Goal: Transaction & Acquisition: Purchase product/service

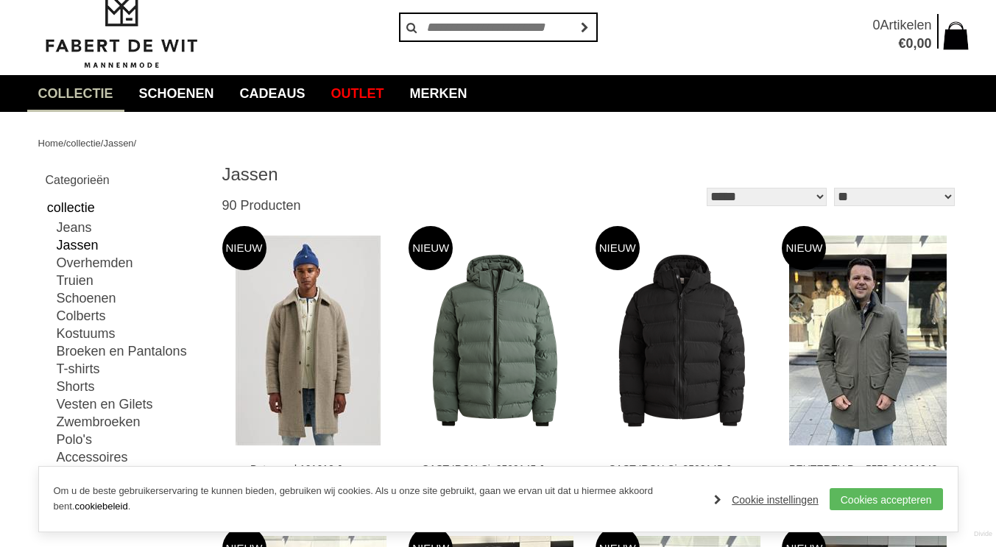
scroll to position [98, 0]
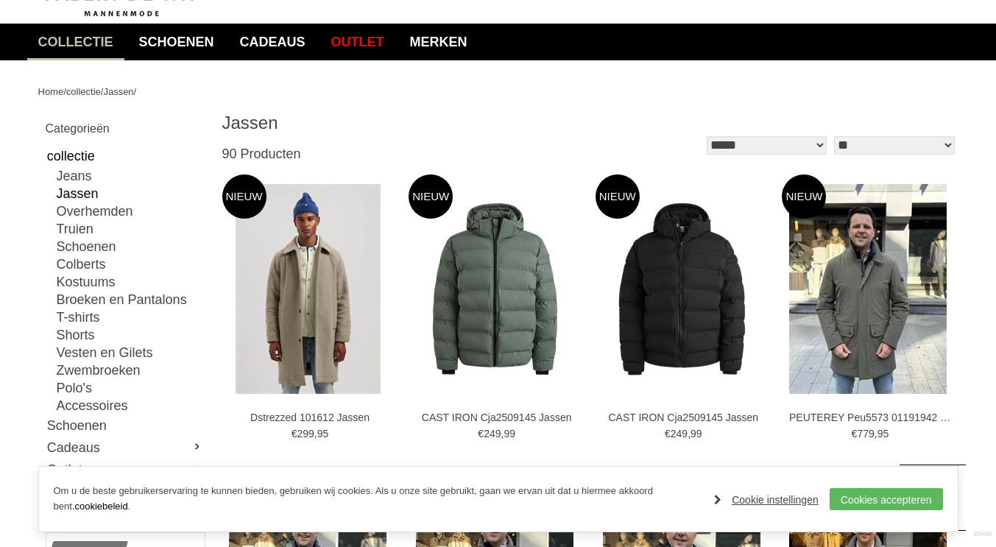
click at [76, 193] on link "Jassen" at bounding box center [130, 194] width 147 height 18
click at [389, 35] on link "Outlet" at bounding box center [357, 42] width 75 height 37
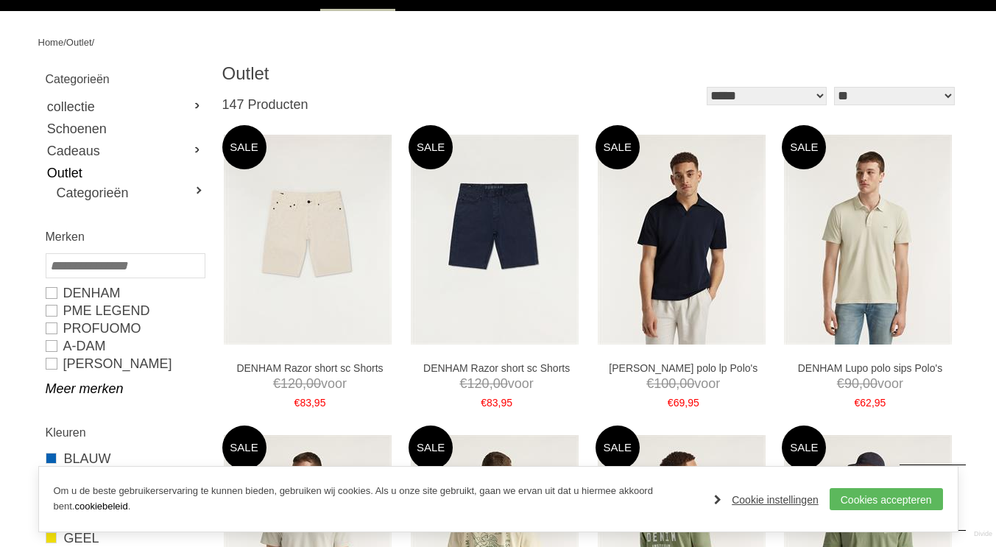
scroll to position [98, 0]
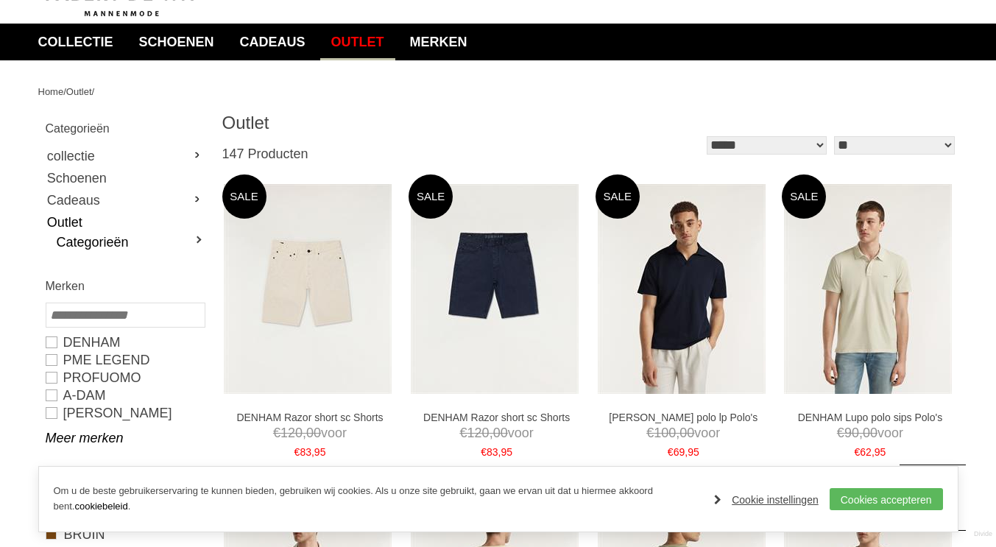
click at [203, 239] on link "Categorieën" at bounding box center [130, 242] width 147 height 18
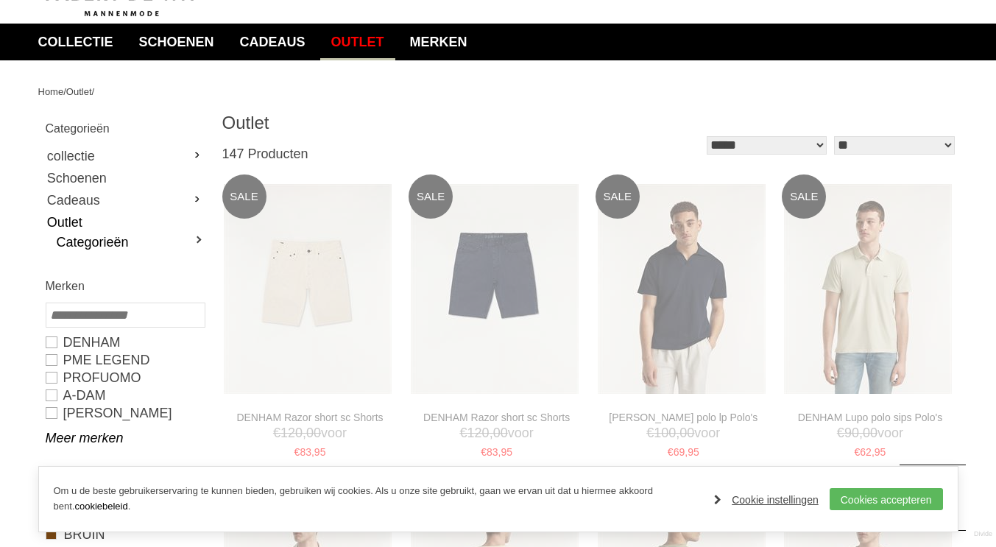
click at [100, 242] on link "Categorieën" at bounding box center [130, 242] width 147 height 18
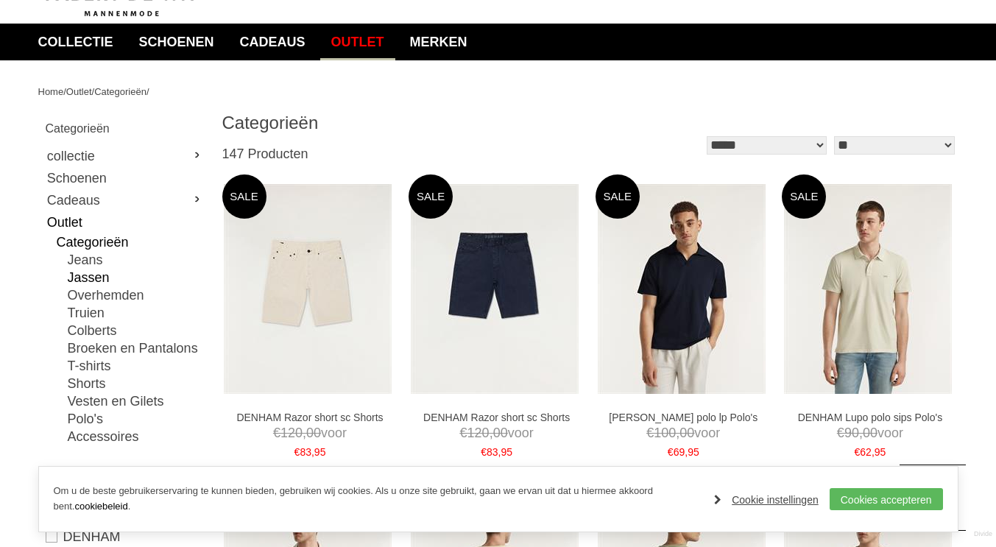
click at [82, 273] on link "Jassen" at bounding box center [136, 278] width 136 height 18
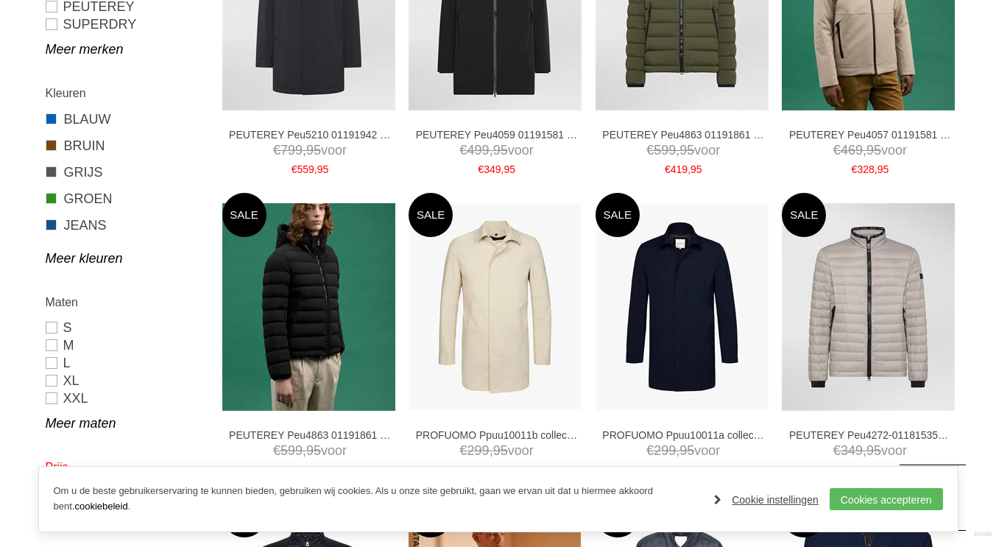
scroll to position [736, 0]
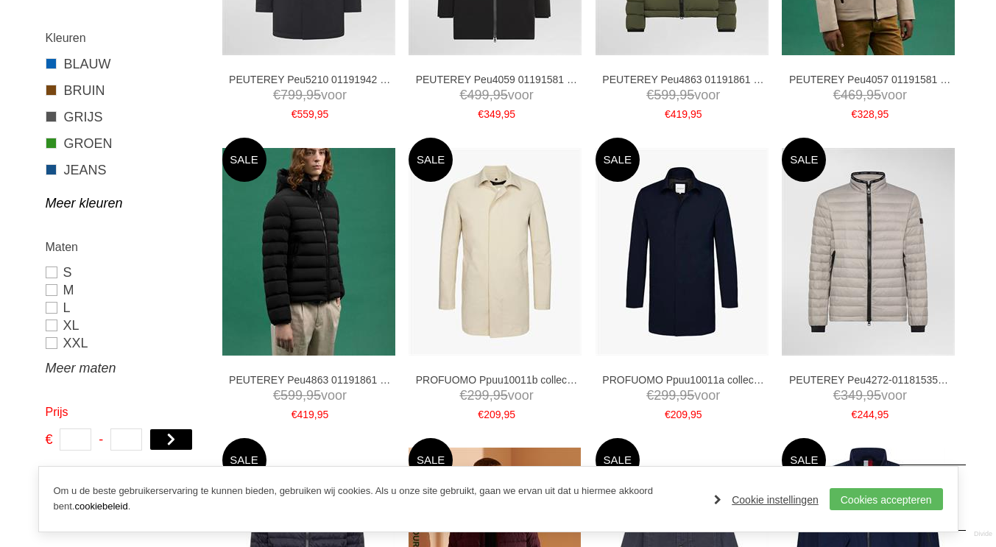
click at [80, 370] on link "Meer maten" at bounding box center [125, 368] width 158 height 18
click at [47, 362] on link "XXXL" at bounding box center [125, 361] width 158 height 18
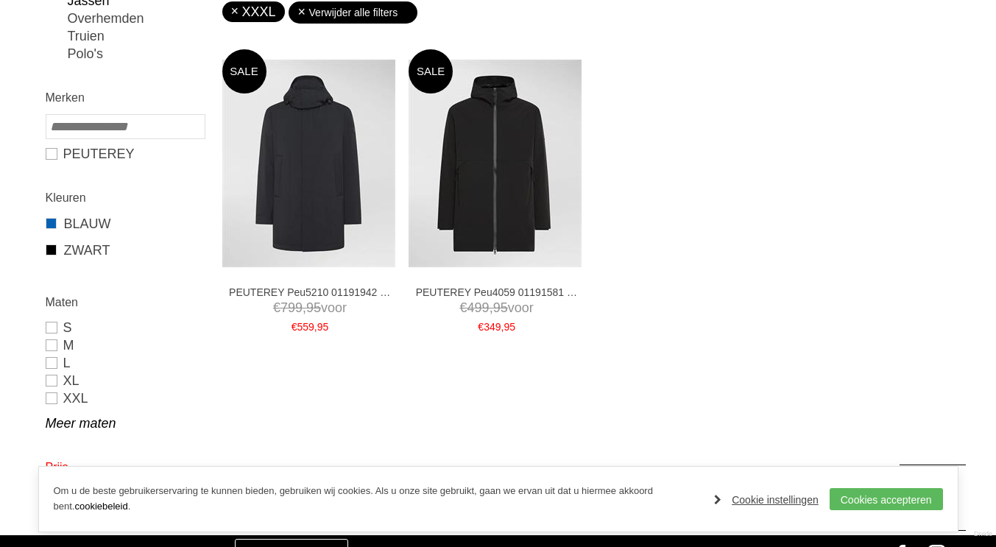
scroll to position [323, 0]
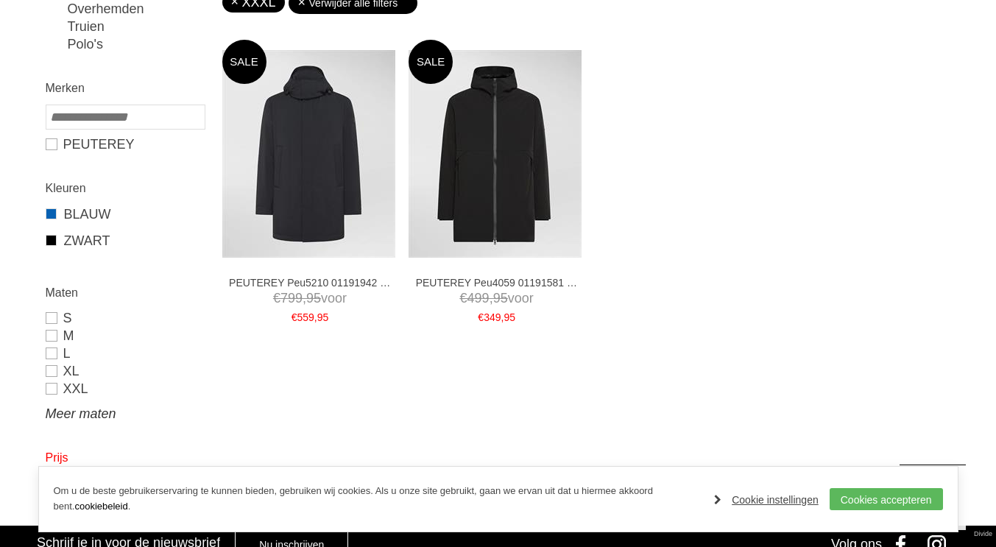
click at [72, 412] on link "Meer maten" at bounding box center [125, 414] width 158 height 18
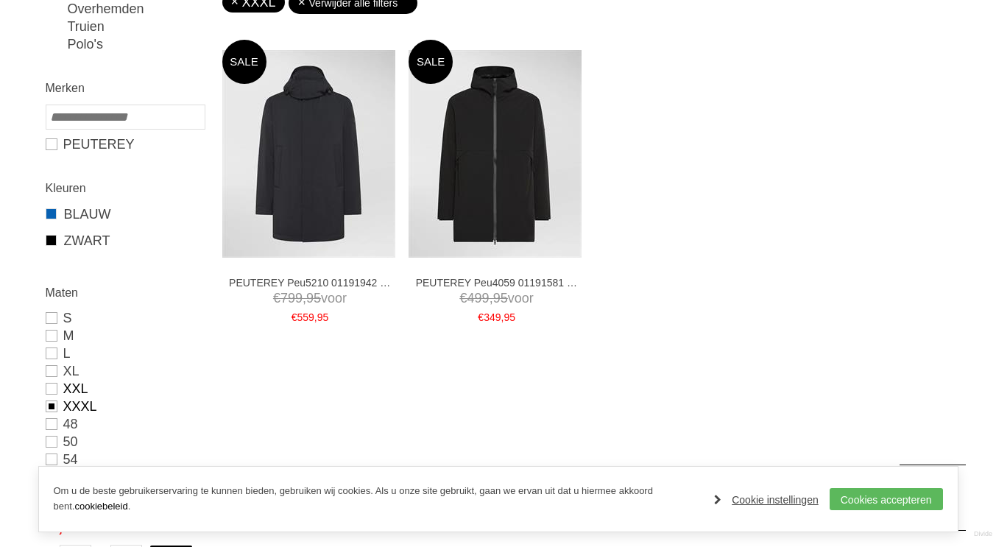
click at [54, 389] on link "XXL" at bounding box center [125, 389] width 158 height 18
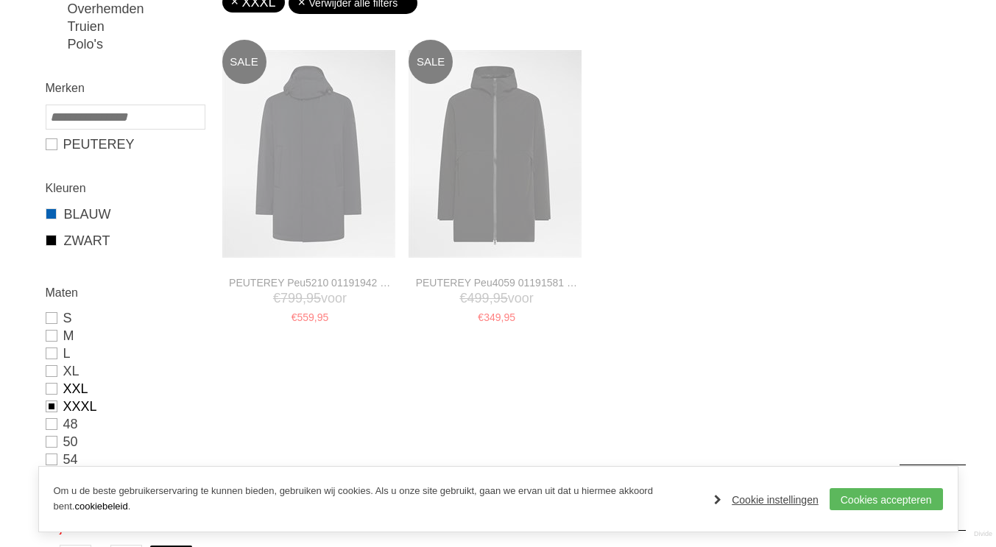
type input "***"
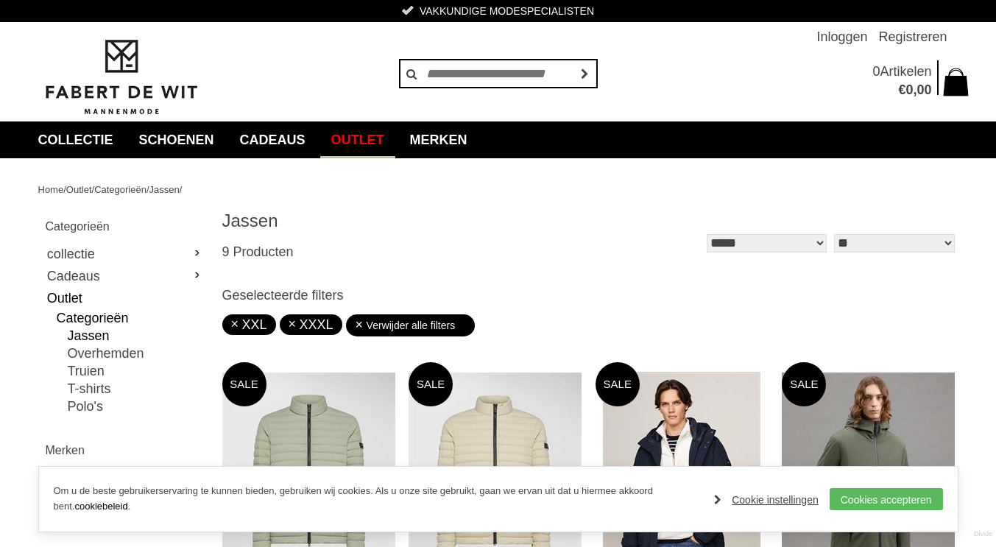
click at [915, 244] on select "** ** ** **" at bounding box center [894, 243] width 120 height 18
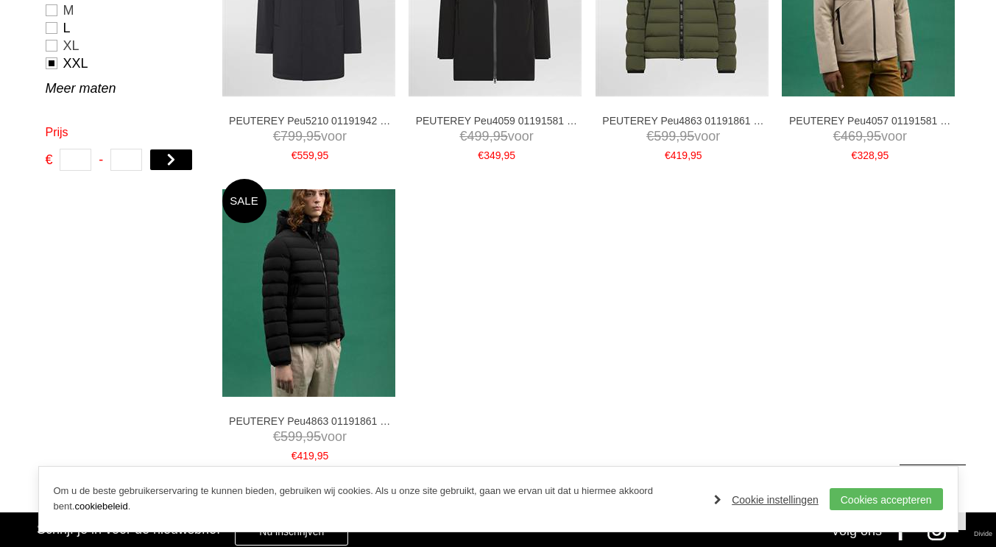
scroll to position [442, 0]
